Goal: Navigation & Orientation: Find specific page/section

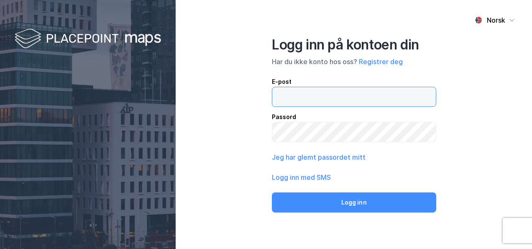
paste input "[PERSON_NAME][EMAIL_ADDRESS][PERSON_NAME][PERSON_NAME][DOMAIN_NAME]"
type input "[PERSON_NAME][EMAIL_ADDRESS][PERSON_NAME][PERSON_NAME][DOMAIN_NAME]"
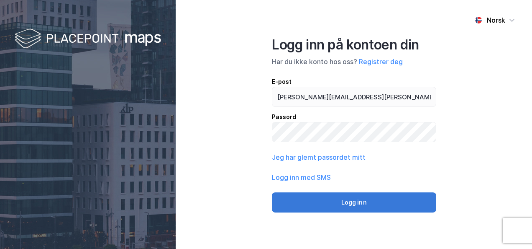
click at [353, 204] on button "Logg inn" at bounding box center [354, 202] width 165 height 20
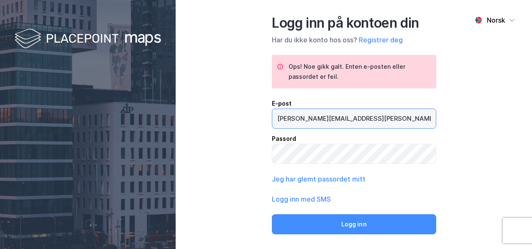
click at [366, 117] on input "[PERSON_NAME][EMAIL_ADDRESS][PERSON_NAME][PERSON_NAME][DOMAIN_NAME]" at bounding box center [355, 118] width 164 height 19
